Goal: Transaction & Acquisition: Purchase product/service

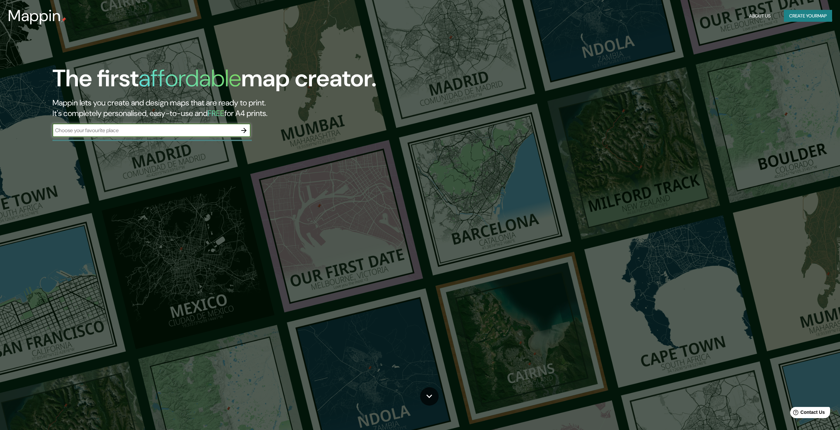
click at [138, 132] on input "text" at bounding box center [144, 131] width 185 height 8
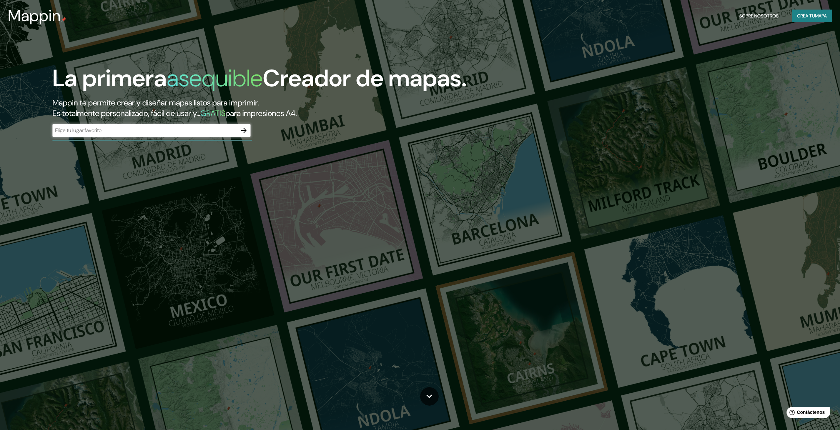
click at [245, 133] on icon "button" at bounding box center [244, 131] width 8 height 8
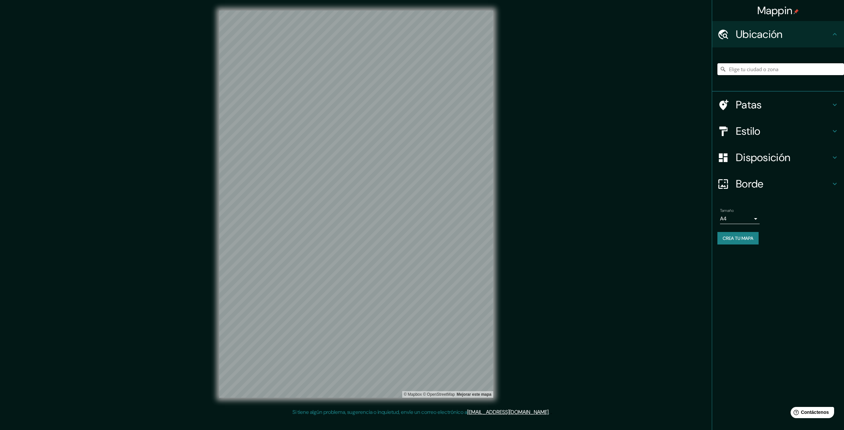
click at [757, 70] on input "Elige tu ciudad o zona" at bounding box center [781, 69] width 127 height 12
paste input "-12.144057491871223, -76.98060873838155"
type input "-12.144057491871223, -76.98060873838155"
drag, startPoint x: 835, startPoint y: 70, endPoint x: 648, endPoint y: 73, distance: 186.7
click at [648, 73] on div "Mappin Ubicación -12.144057491871223, -76.98060873838155 No se encontraron resu…" at bounding box center [422, 209] width 844 height 419
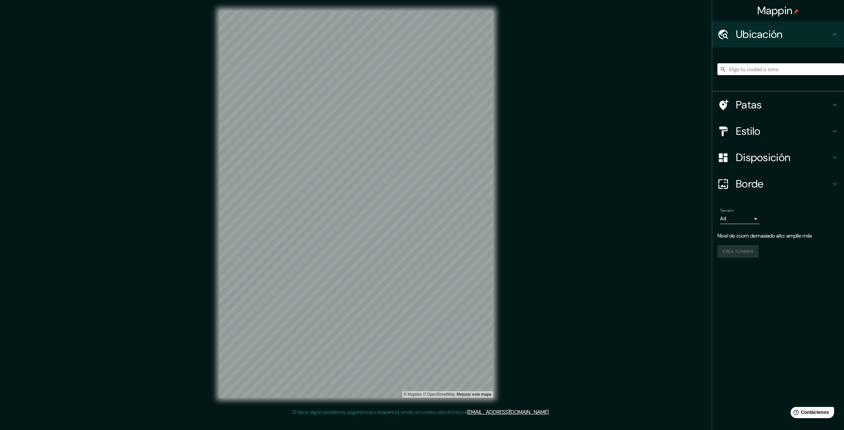
click at [768, 67] on input "Elige tu ciudad o zona" at bounding box center [781, 69] width 127 height 12
click at [756, 65] on input "Perú" at bounding box center [781, 69] width 127 height 12
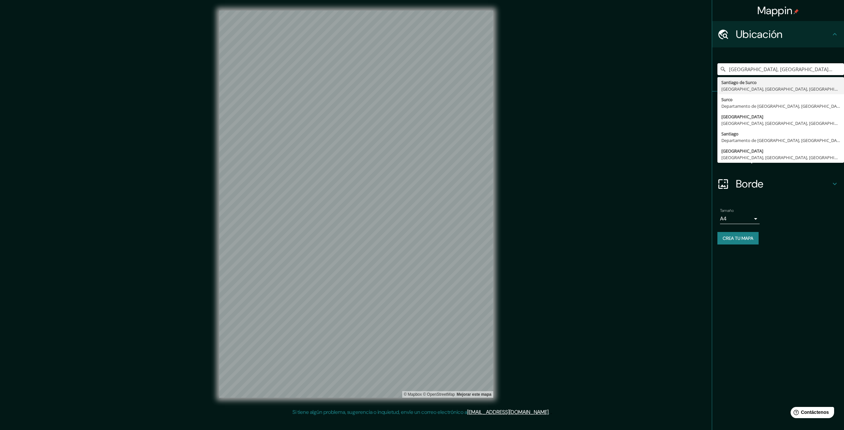
type input "Santiago De Surco, Lima, Provincia de Lima, Perú"
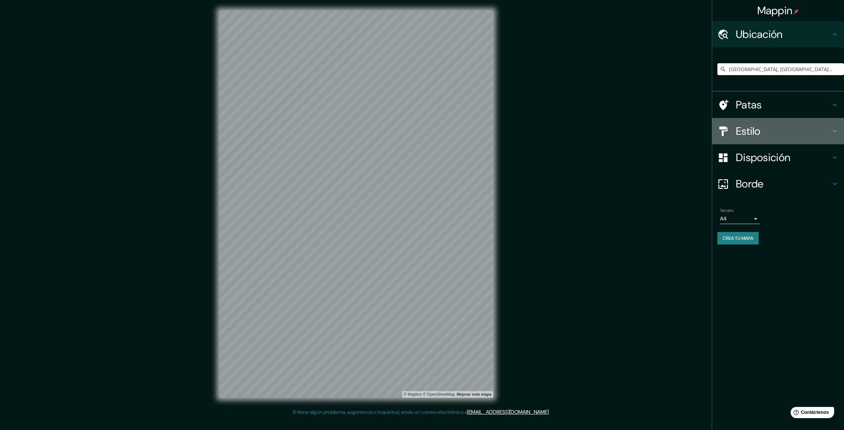
click at [832, 119] on div "Estilo" at bounding box center [779, 131] width 132 height 26
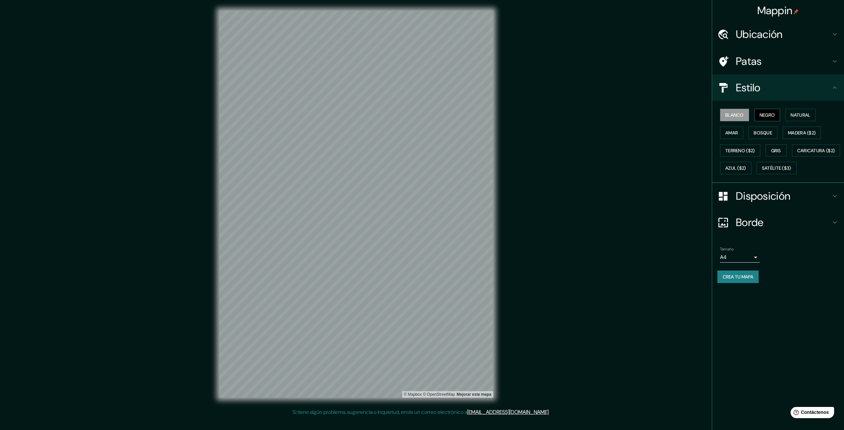
click at [772, 117] on font "Negro" at bounding box center [768, 115] width 16 height 6
click at [796, 117] on font "Natural" at bounding box center [801, 115] width 20 height 6
click at [737, 135] on font "Amar" at bounding box center [732, 133] width 13 height 6
click at [758, 134] on font "Bosque" at bounding box center [763, 133] width 18 height 6
click at [799, 132] on font "Madera ($2)" at bounding box center [802, 133] width 28 height 6
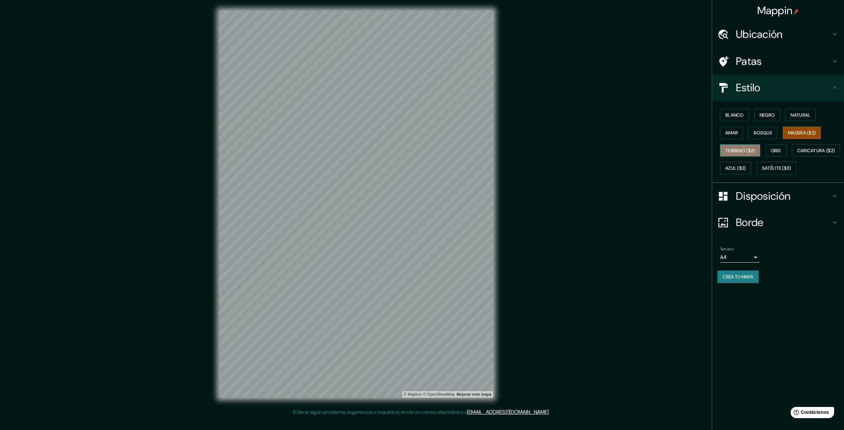
click at [740, 150] on font "Terreno ($2)" at bounding box center [741, 151] width 30 height 6
click at [774, 151] on font "Gris" at bounding box center [777, 151] width 10 height 6
click at [798, 154] on font "Caricatura ($2)" at bounding box center [817, 151] width 38 height 6
click at [747, 166] on font "Azul ($2)" at bounding box center [736, 169] width 21 height 6
click at [762, 172] on font "Satélite ($3)" at bounding box center [776, 169] width 29 height 6
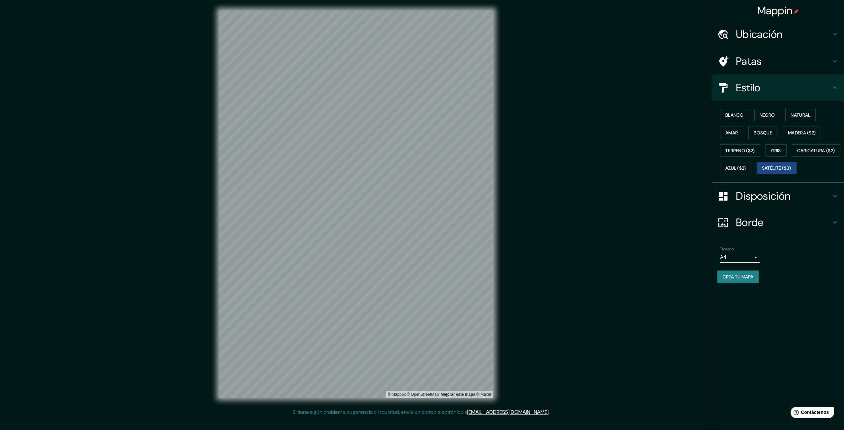
click at [747, 133] on div "Blanco Negro Natural Amar Bosque Madera ($2) Terreno ($2) Gris Caricatura ($2) …" at bounding box center [781, 141] width 127 height 71
click at [738, 133] on font "Amar" at bounding box center [732, 133] width 13 height 6
click at [753, 133] on button "Bosque" at bounding box center [763, 133] width 29 height 13
click at [796, 114] on font "Natural" at bounding box center [801, 115] width 20 height 6
click at [738, 156] on button "Terreno ($2)" at bounding box center [740, 150] width 40 height 13
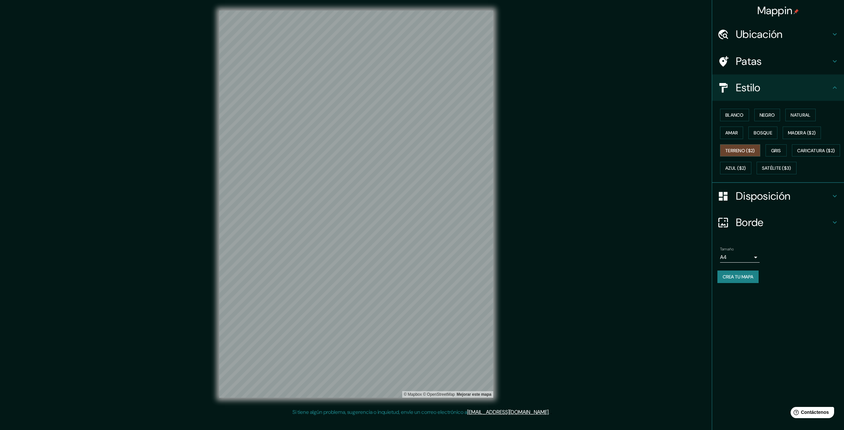
click at [765, 147] on div "Blanco Negro Natural Amar Bosque Madera ($2) Terreno ($2) Gris Caricatura ($2) …" at bounding box center [781, 141] width 127 height 71
click at [784, 148] on button "Gris" at bounding box center [776, 150] width 21 height 13
click at [798, 154] on font "Caricatura ($2)" at bounding box center [817, 151] width 38 height 6
click at [747, 167] on font "Azul ($2)" at bounding box center [736, 169] width 21 height 6
click at [736, 148] on font "Terreno ($2)" at bounding box center [741, 151] width 30 height 6
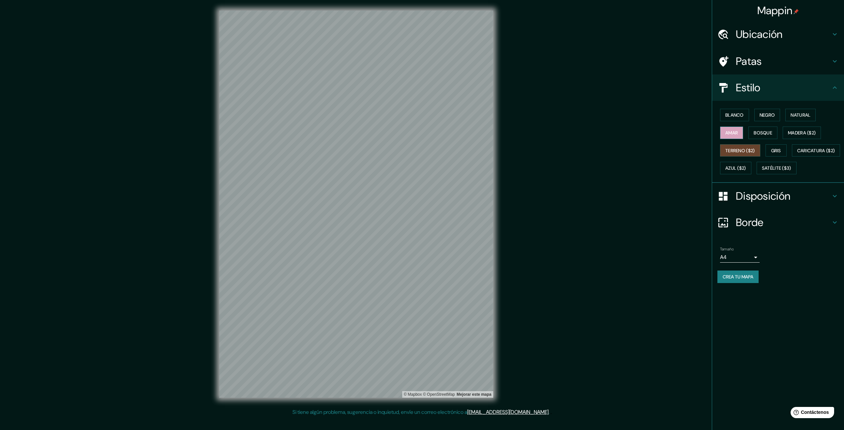
click at [730, 138] on button "Amar" at bounding box center [731, 133] width 23 height 13
click at [766, 135] on font "Bosque" at bounding box center [763, 133] width 18 height 6
click at [796, 134] on font "Madera ($2)" at bounding box center [802, 133] width 28 height 6
click at [767, 133] on font "Bosque" at bounding box center [763, 133] width 18 height 6
click at [800, 131] on font "Madera ($2)" at bounding box center [802, 133] width 28 height 6
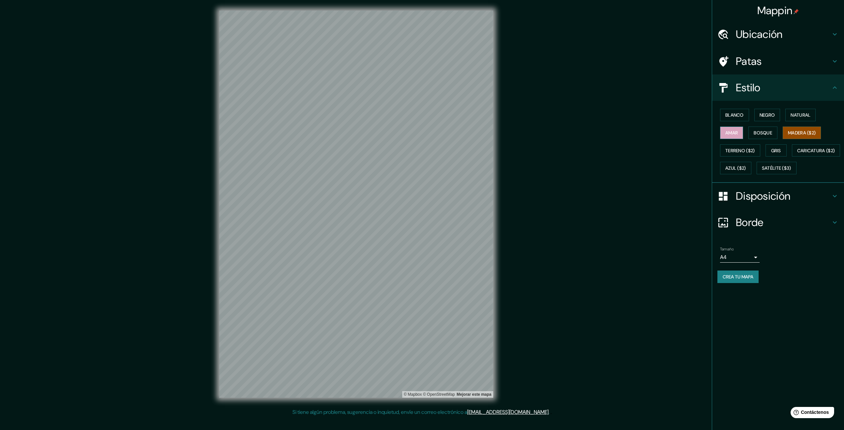
click at [736, 135] on font "Amar" at bounding box center [732, 133] width 13 height 6
click at [798, 154] on font "Caricatura ($2)" at bounding box center [817, 151] width 38 height 6
click at [747, 168] on font "Azul ($2)" at bounding box center [736, 169] width 21 height 6
click at [780, 153] on font "Gris" at bounding box center [777, 151] width 10 height 6
click at [747, 168] on font "Azul ($2)" at bounding box center [736, 169] width 21 height 6
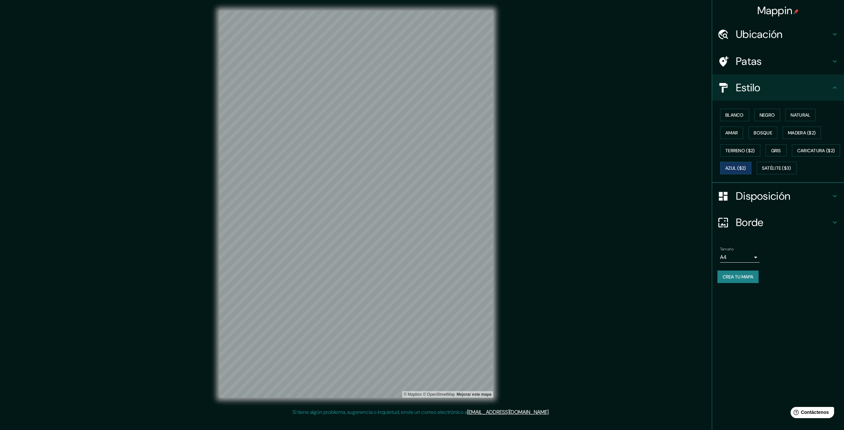
click at [837, 59] on icon at bounding box center [835, 61] width 8 height 8
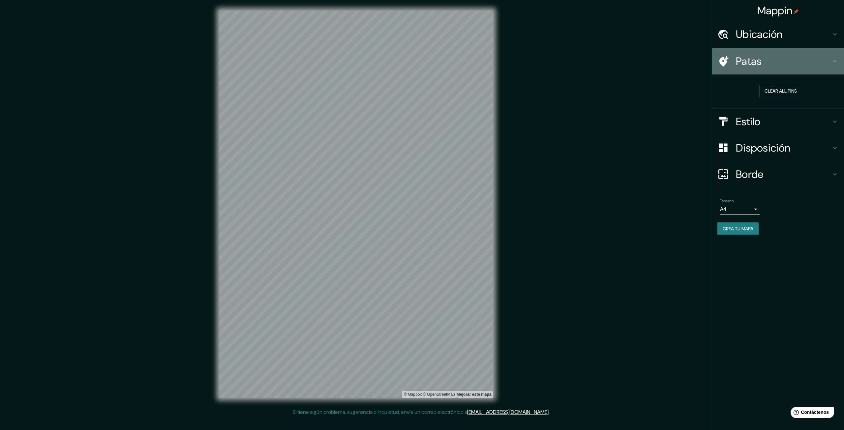
click at [837, 59] on icon at bounding box center [835, 61] width 8 height 8
click at [835, 34] on icon at bounding box center [835, 34] width 8 height 8
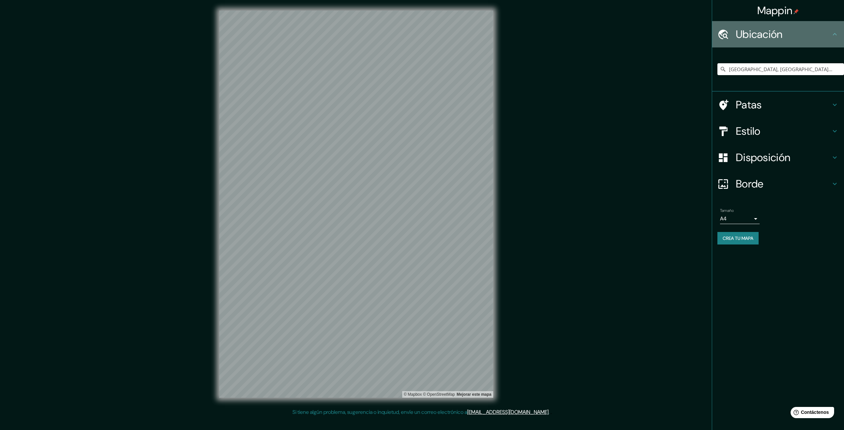
click at [835, 33] on icon at bounding box center [835, 34] width 8 height 8
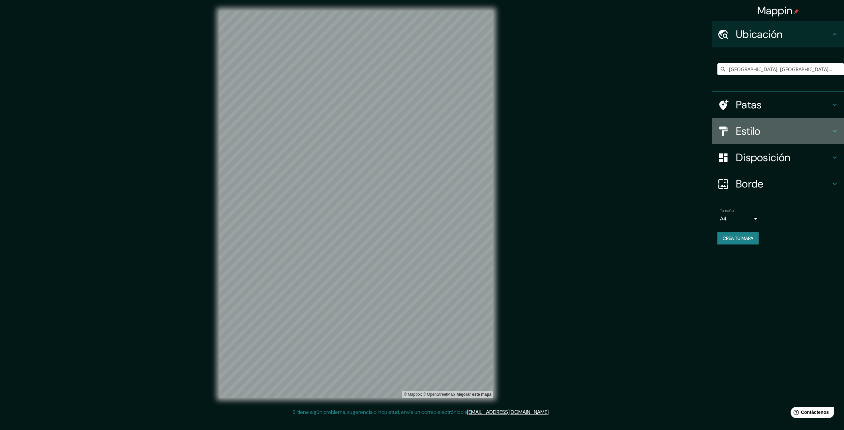
click at [834, 134] on icon at bounding box center [835, 131] width 8 height 8
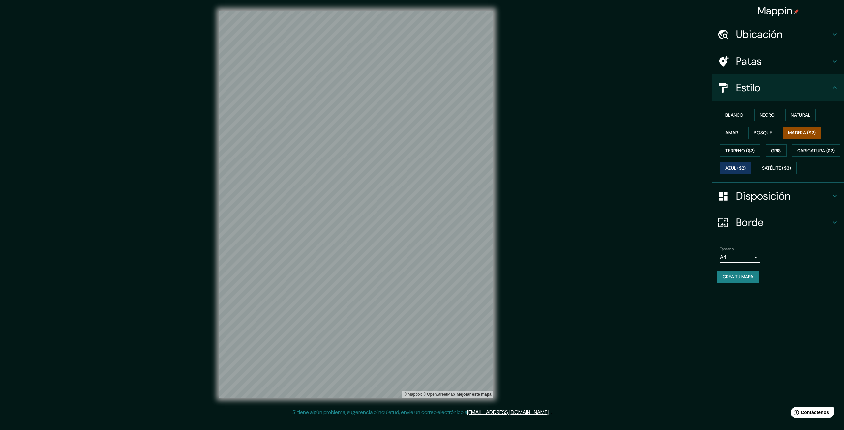
click at [802, 131] on font "Madera ($2)" at bounding box center [802, 133] width 28 height 6
click at [747, 153] on font "Terreno ($2)" at bounding box center [741, 151] width 30 height 6
click at [786, 154] on button "Gris" at bounding box center [776, 150] width 21 height 13
click at [750, 275] on body "Mappin Ubicación Santiago De Surco, Lima, Provincia de Lima, Perú Santiago de S…" at bounding box center [422, 215] width 844 height 430
click at [751, 304] on li "A3" at bounding box center [740, 302] width 40 height 12
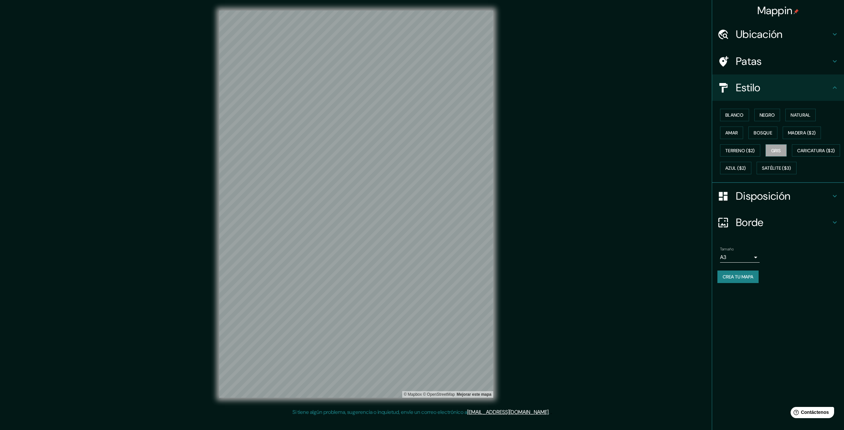
click at [743, 275] on body "Mappin Ubicación Santiago De Surco, Lima, Provincia de Lima, Perú Santiago de S…" at bounding box center [422, 215] width 844 height 430
click at [743, 313] on font "A1 ($2.50)" at bounding box center [737, 313] width 22 height 7
type input "a3"
click at [621, 172] on div "Mappin Ubicación Santiago De Surco, Lima, Provincia de Lima, Perú Santiago de S…" at bounding box center [422, 209] width 844 height 419
click at [622, 172] on div "Mappin Ubicación Santiago De Surco, Lima, Provincia de Lima, Perú Santiago de S…" at bounding box center [422, 209] width 844 height 419
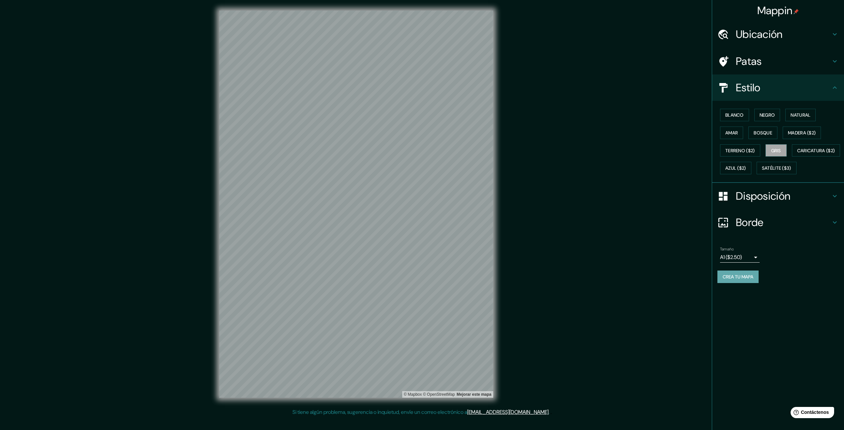
click at [750, 280] on font "Crea tu mapa" at bounding box center [738, 277] width 31 height 6
